Goal: Find specific page/section: Find specific page/section

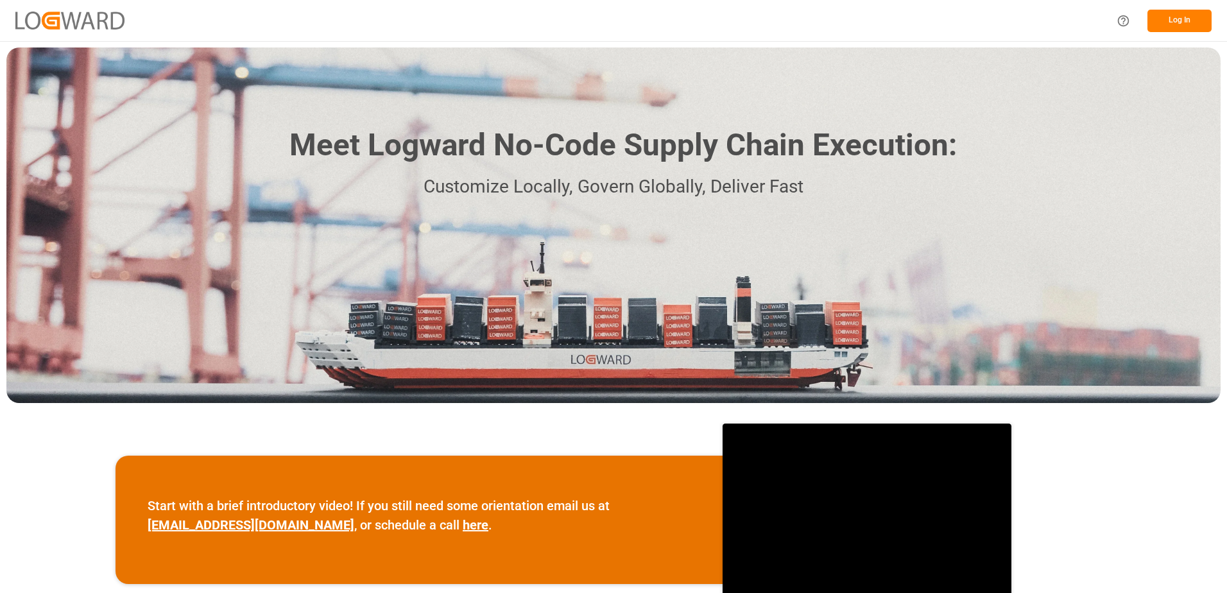
click at [1161, 20] on button "Log In" at bounding box center [1179, 21] width 64 height 22
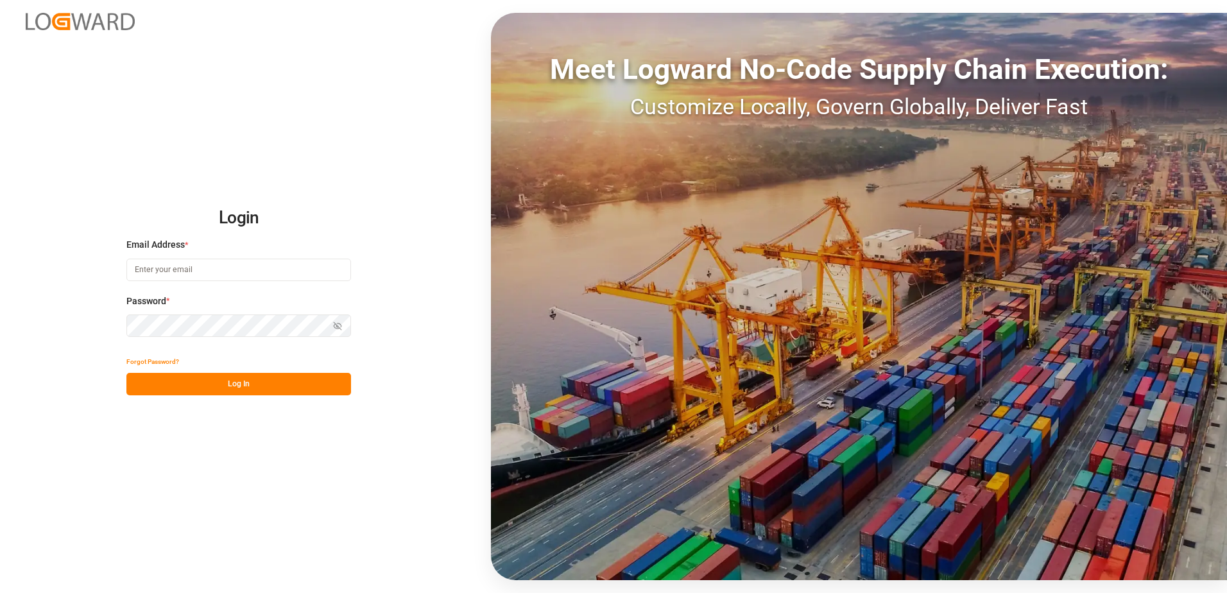
type input "[PERSON_NAME][EMAIL_ADDRESS][DOMAIN_NAME]"
click at [244, 382] on button "Log In" at bounding box center [238, 384] width 225 height 22
type input "[PERSON_NAME][EMAIL_ADDRESS][DOMAIN_NAME]"
click at [272, 377] on button "Log In" at bounding box center [238, 384] width 225 height 22
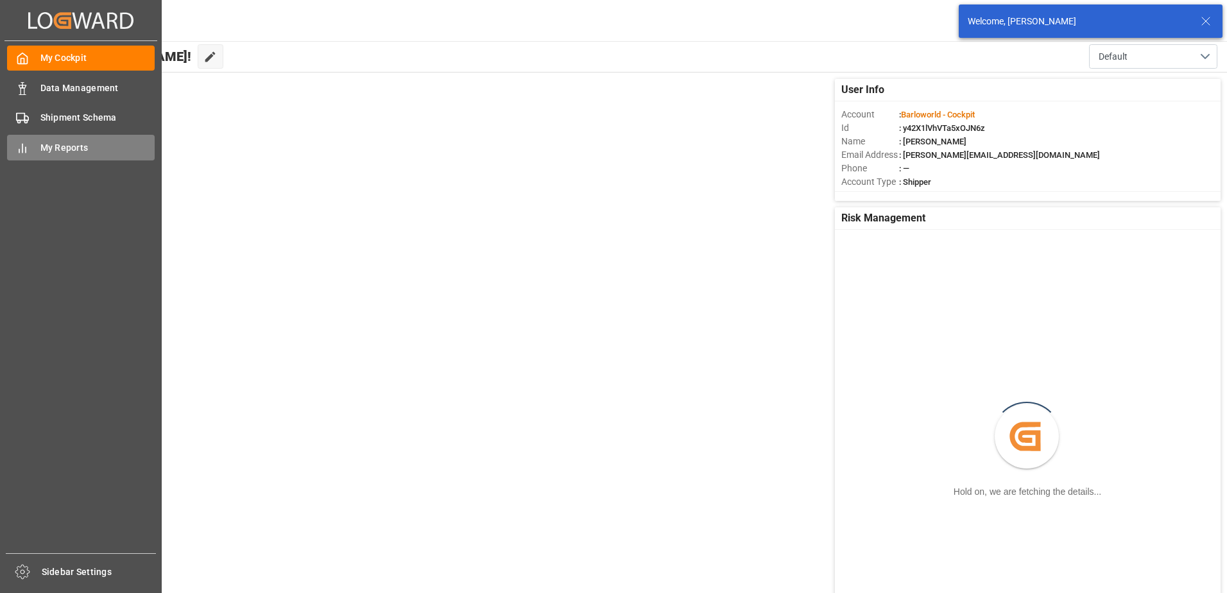
click at [31, 149] on div "My Reports My Reports" at bounding box center [81, 147] width 148 height 25
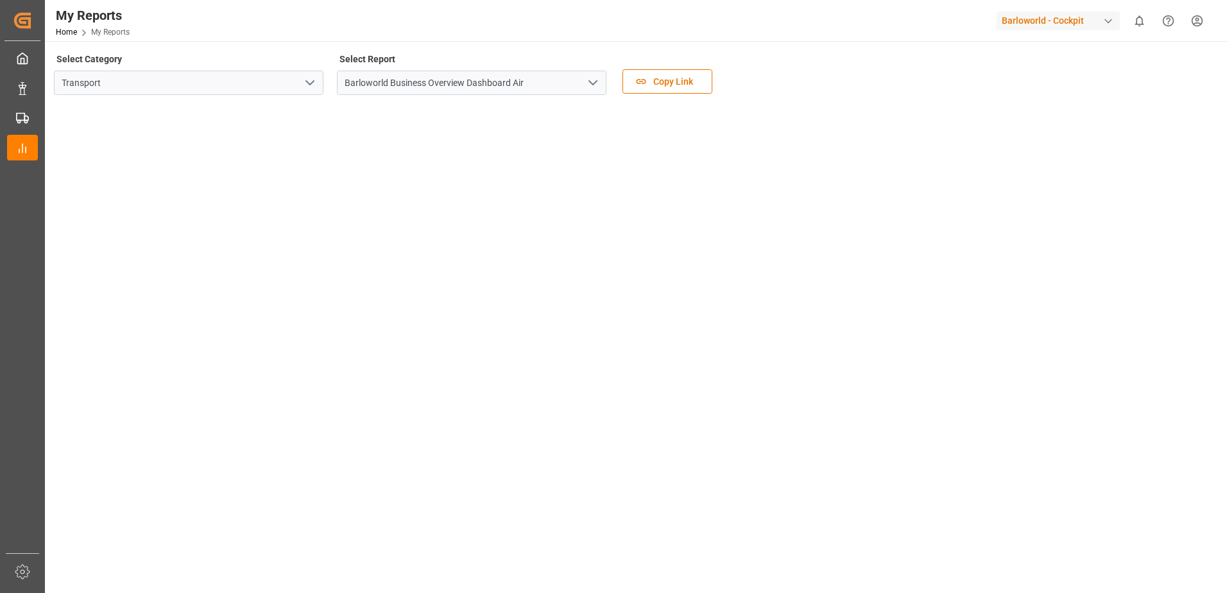
click at [600, 81] on icon "open menu" at bounding box center [592, 82] width 15 height 15
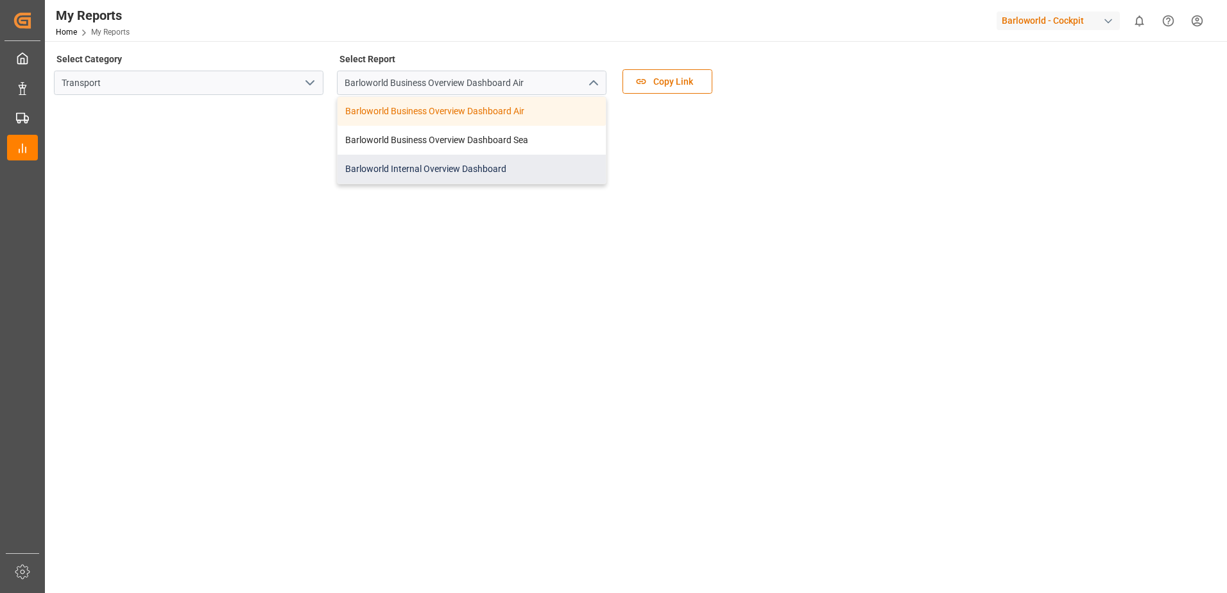
click at [468, 157] on div "Barloworld Internal Overview Dashboard" at bounding box center [472, 169] width 268 height 29
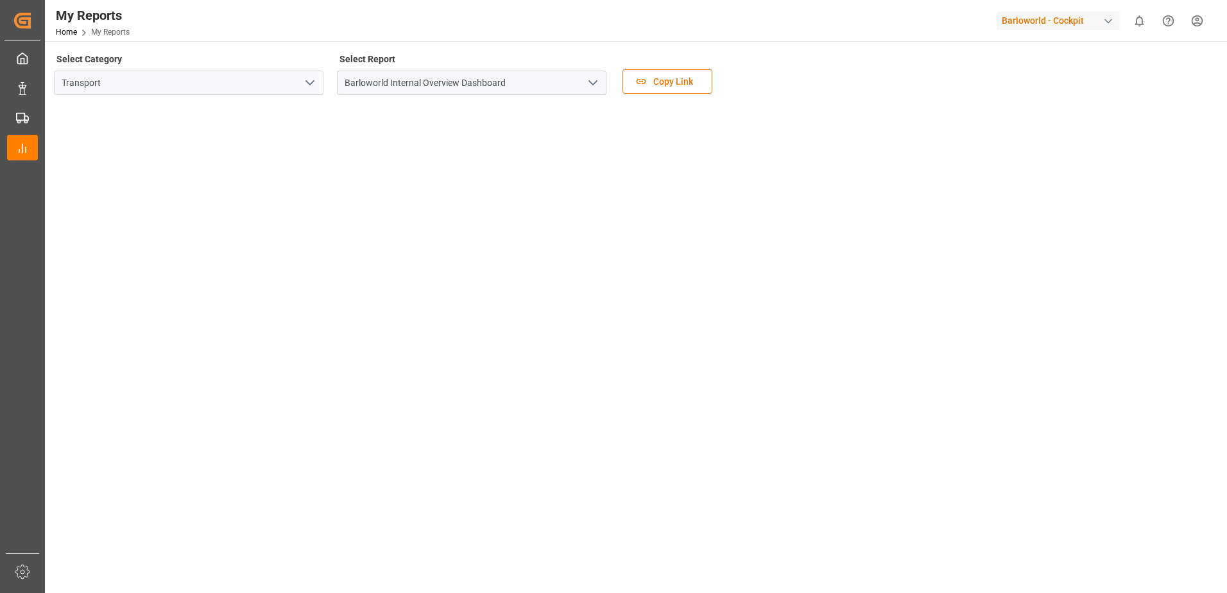
click at [599, 80] on icon "open menu" at bounding box center [592, 82] width 15 height 15
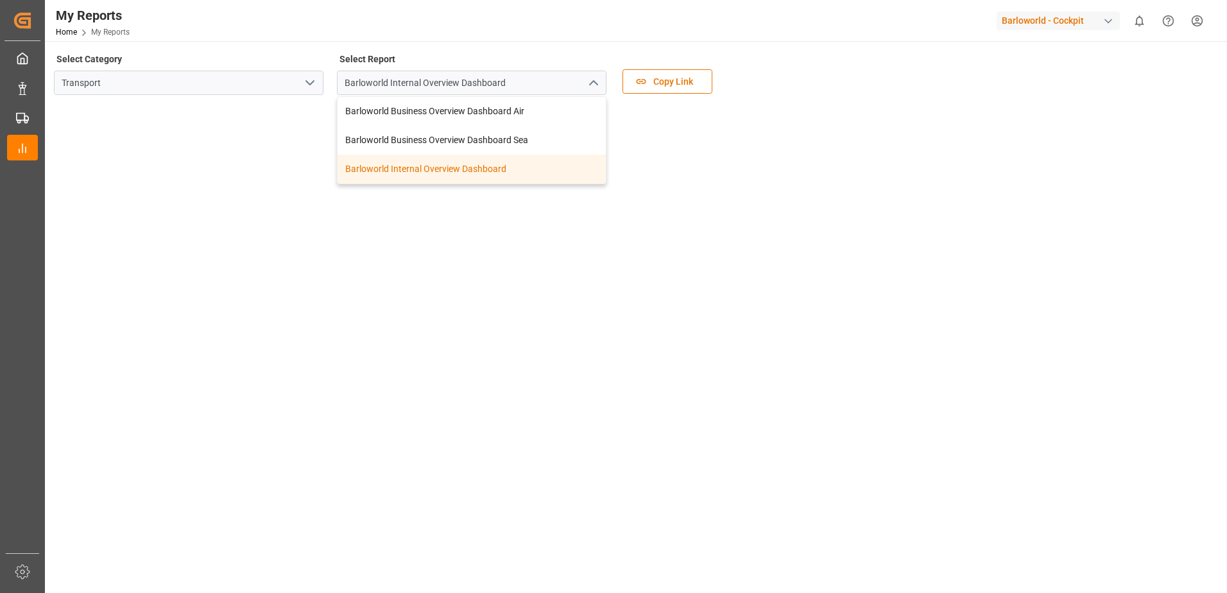
click at [469, 168] on div "Barloworld Internal Overview Dashboard" at bounding box center [472, 169] width 268 height 29
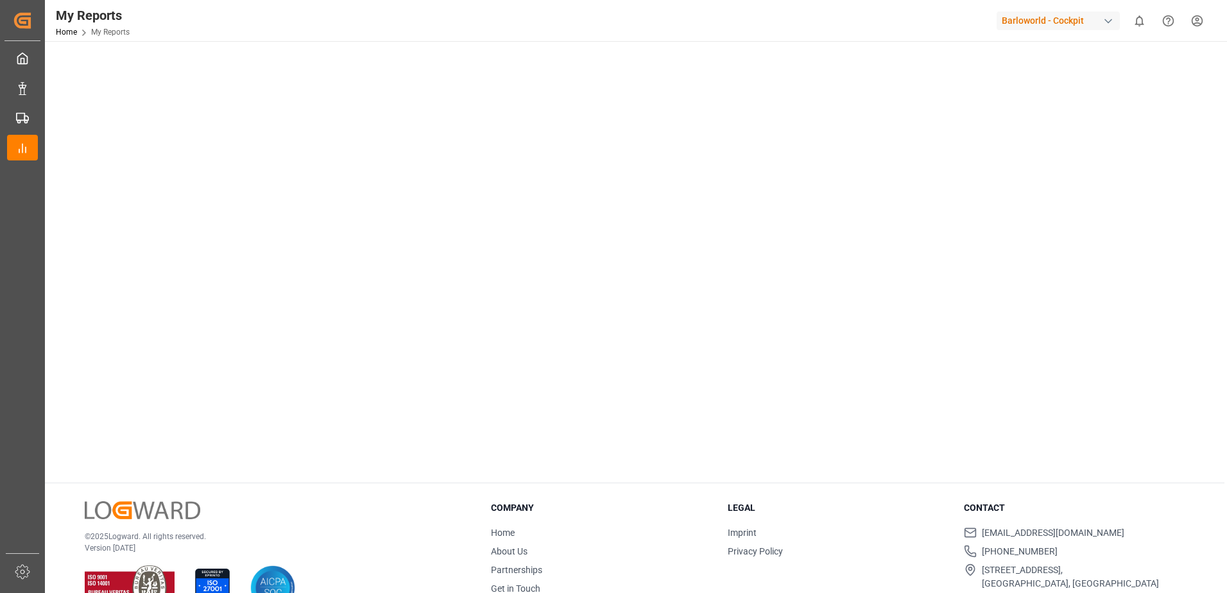
scroll to position [182, 0]
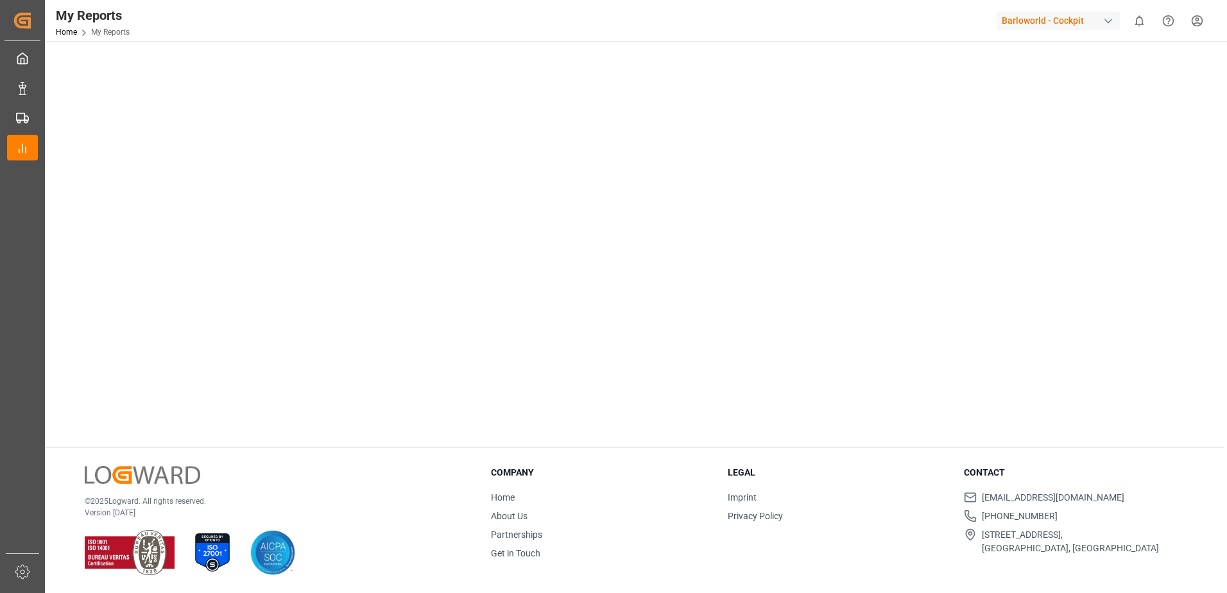
drag, startPoint x: 981, startPoint y: 288, endPoint x: 981, endPoint y: 375, distance: 86.6
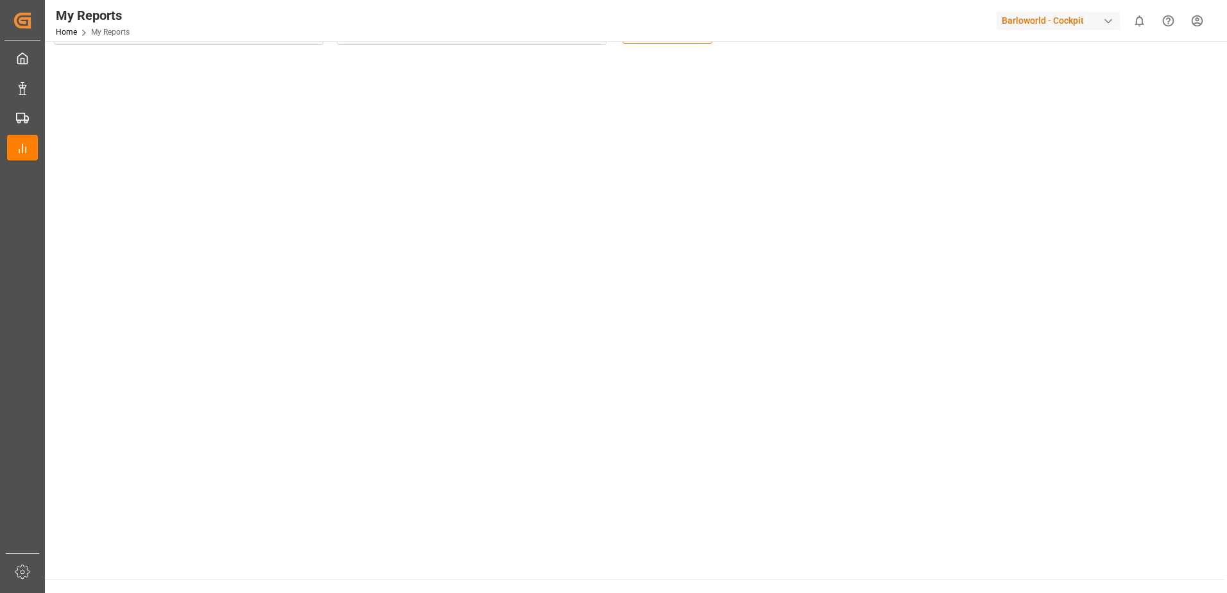
scroll to position [0, 0]
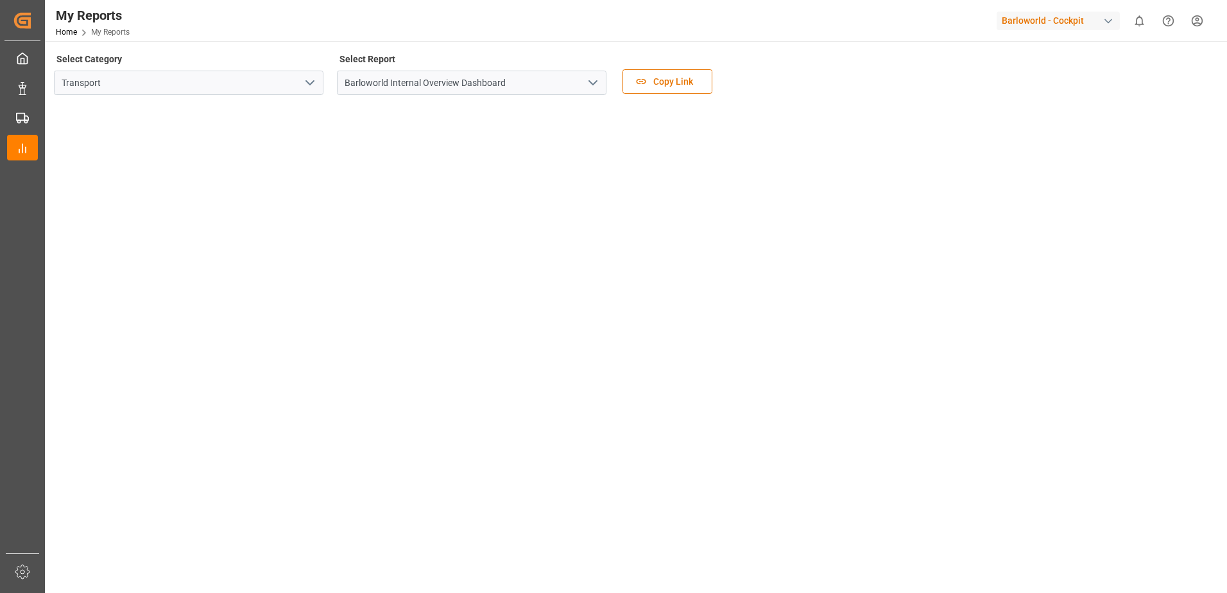
drag, startPoint x: 967, startPoint y: 228, endPoint x: 970, endPoint y: 72, distance: 156.6
click at [592, 80] on icon "open menu" at bounding box center [592, 82] width 15 height 15
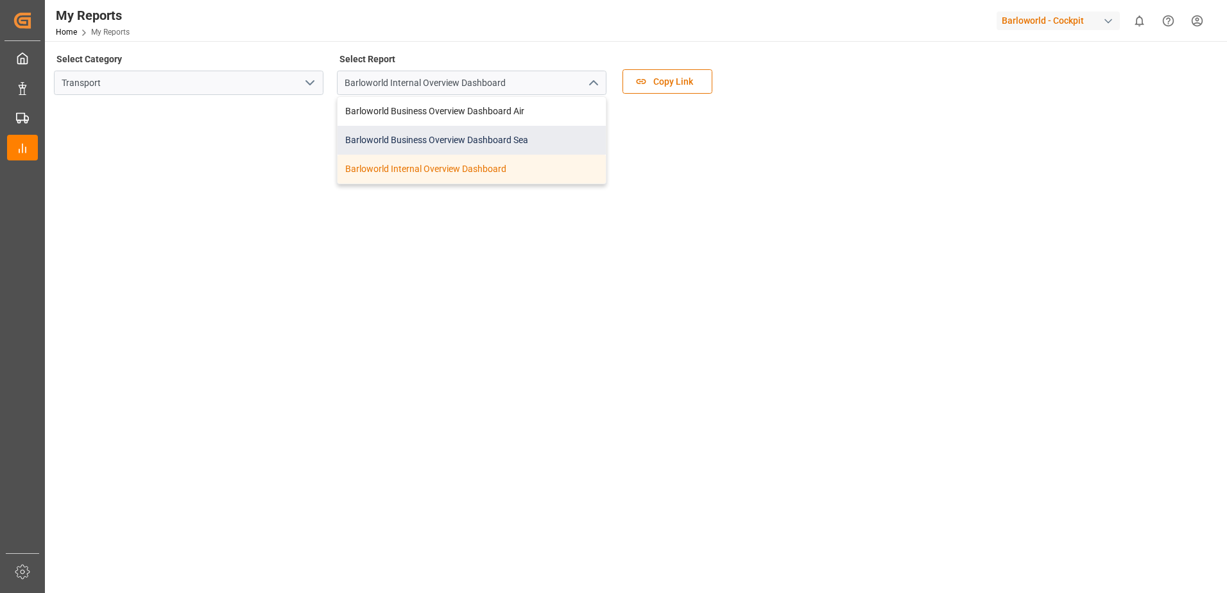
click at [475, 136] on div "Barloworld Business Overview Dashboard Sea" at bounding box center [472, 140] width 268 height 29
